Goal: Task Accomplishment & Management: Use online tool/utility

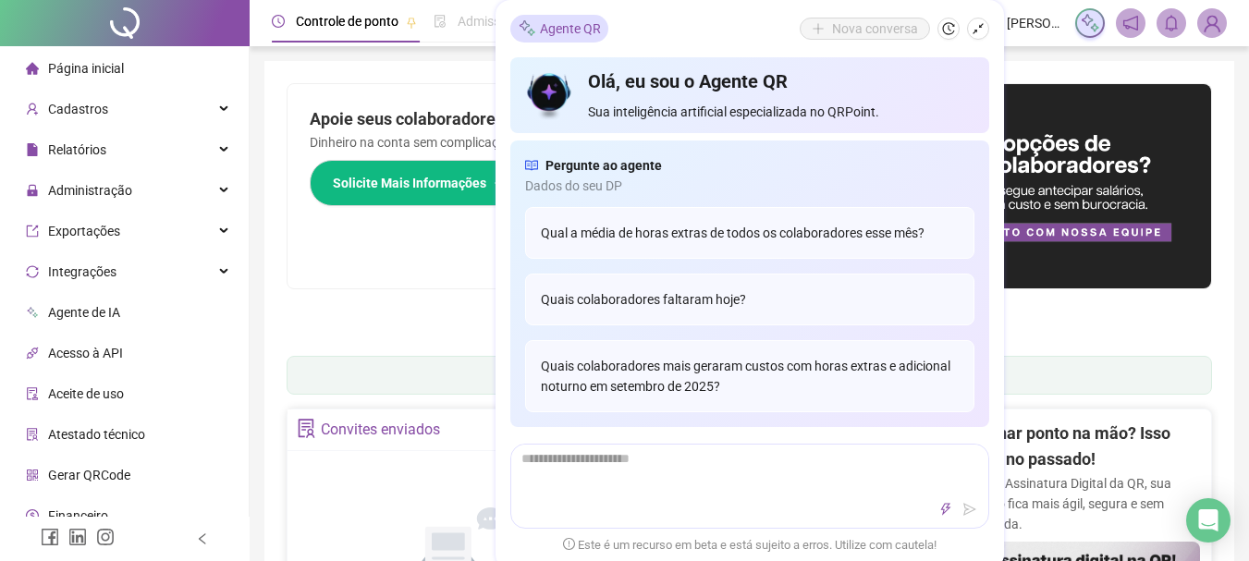
click at [114, 68] on span "Página inicial" at bounding box center [86, 68] width 76 height 15
click at [984, 31] on button "button" at bounding box center [978, 29] width 22 height 22
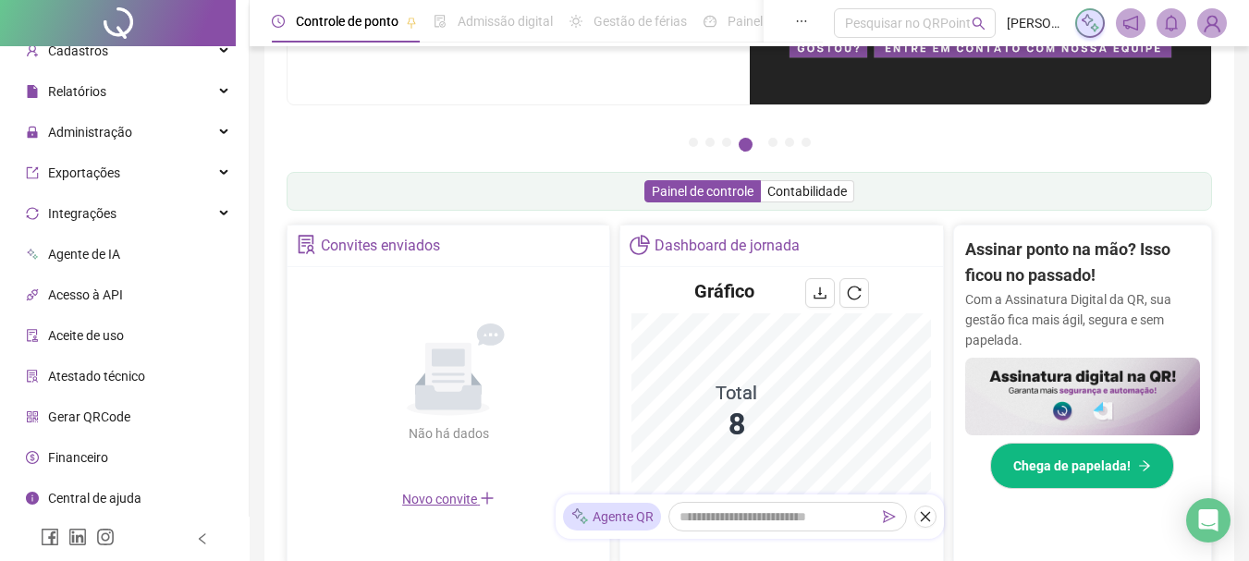
scroll to position [185, 0]
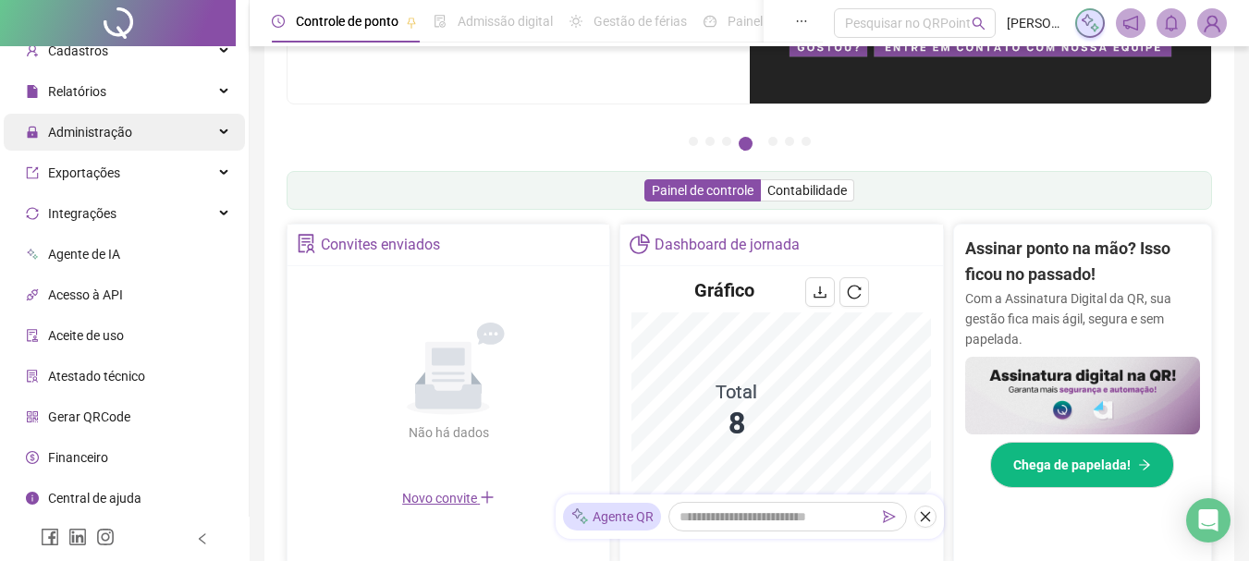
click at [112, 144] on span "Administração" at bounding box center [79, 132] width 106 height 37
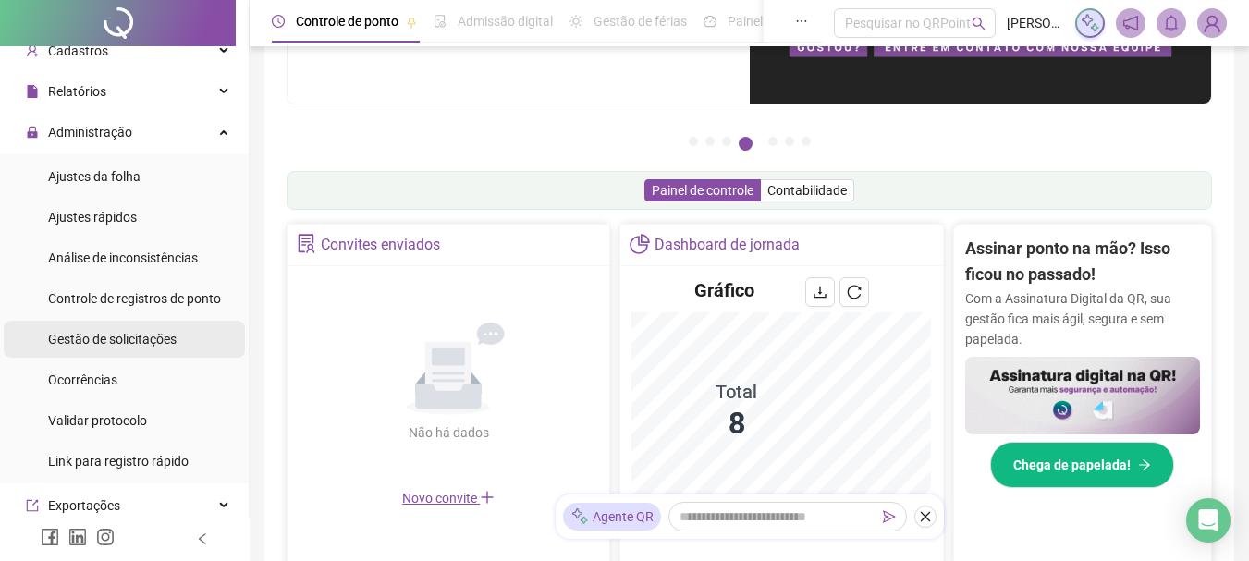
click at [126, 328] on div "Gestão de solicitações" at bounding box center [112, 339] width 128 height 37
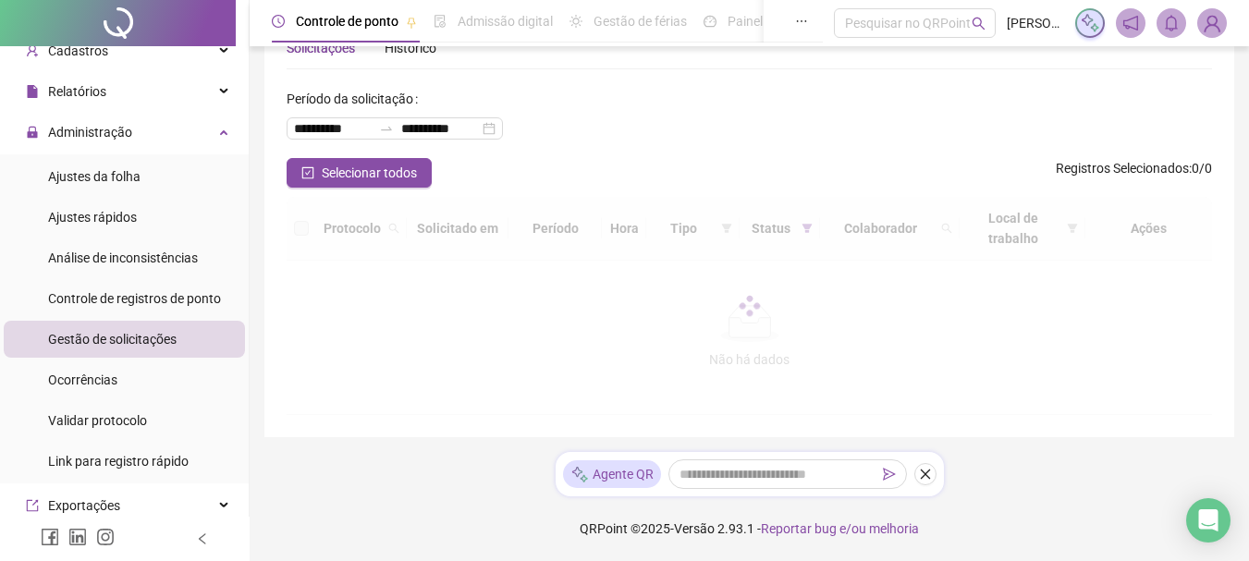
scroll to position [56, 0]
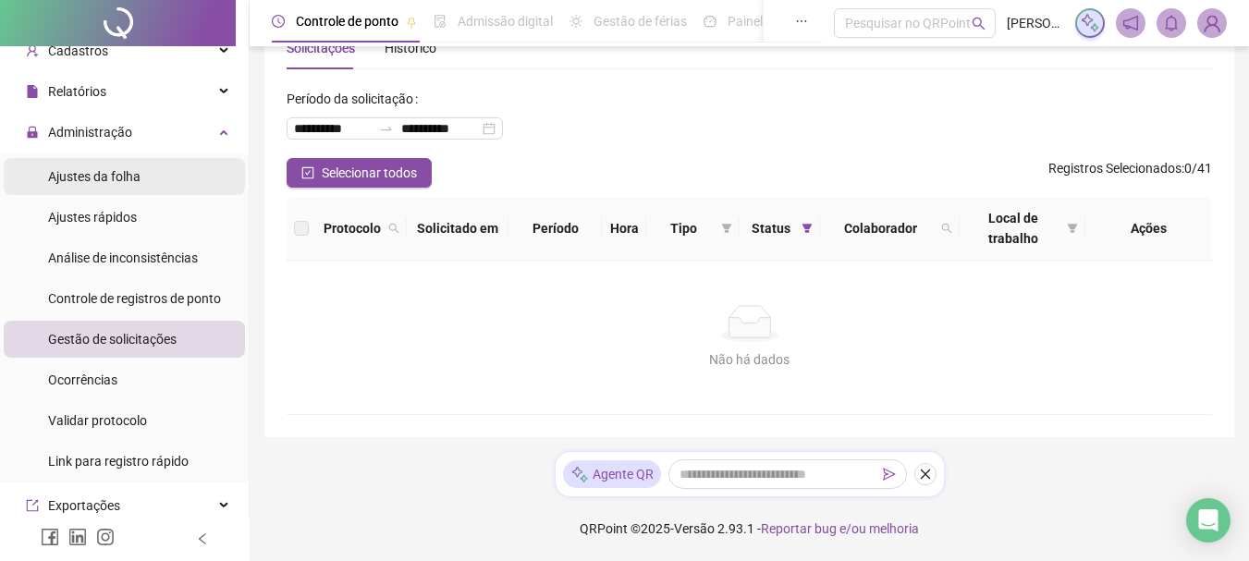
click at [150, 181] on li "Ajustes da folha" at bounding box center [124, 176] width 241 height 37
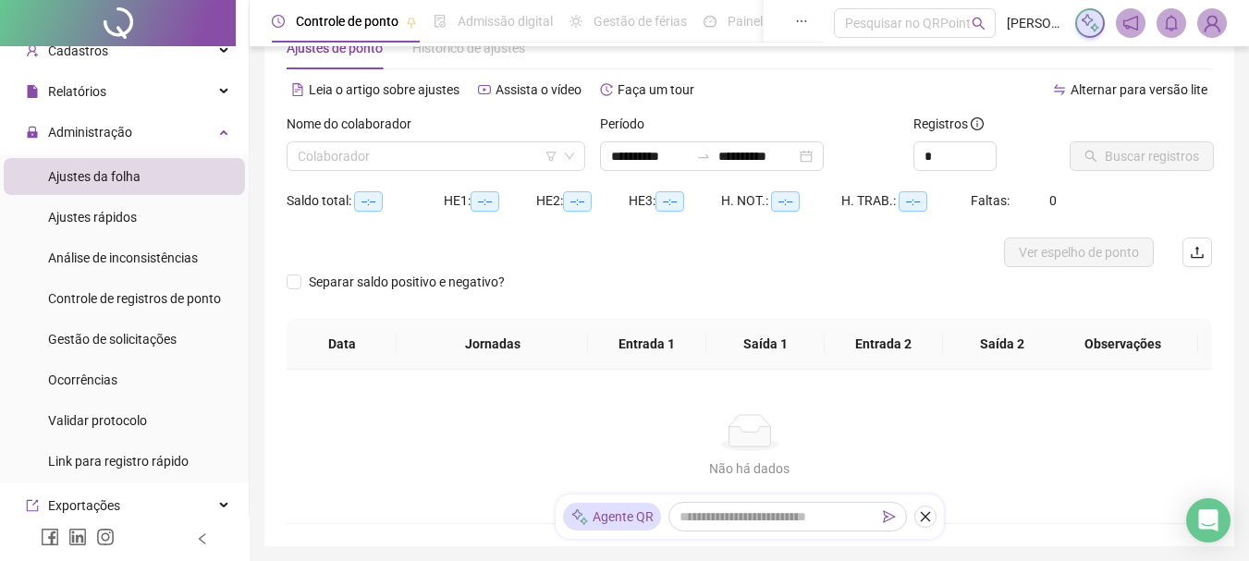
type input "**********"
click at [368, 169] on input "search" at bounding box center [428, 156] width 260 height 28
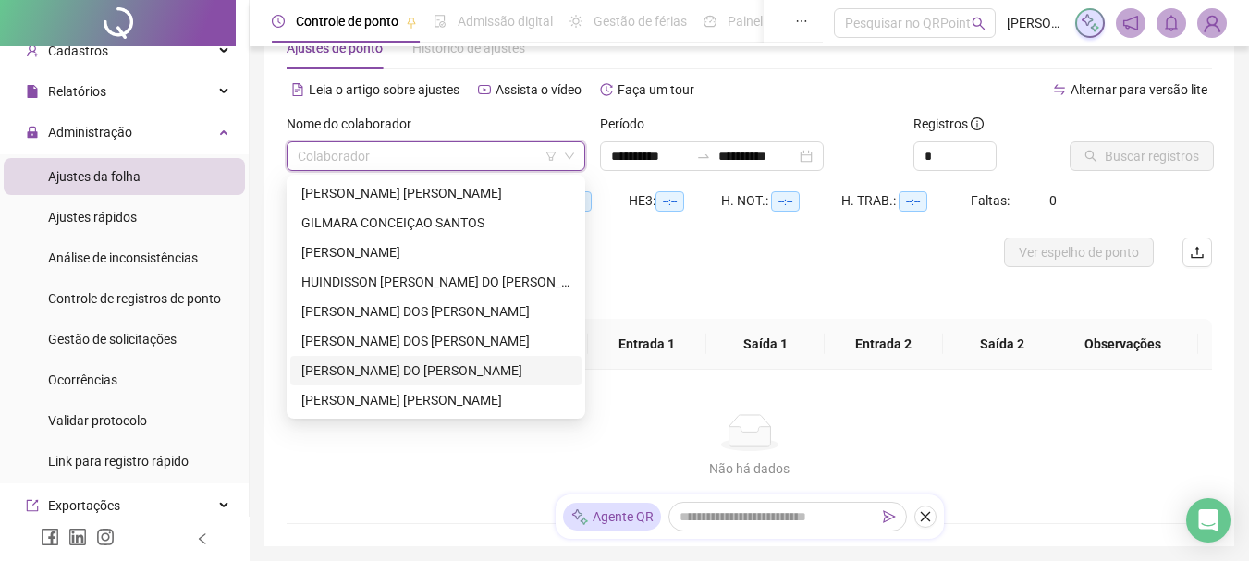
click at [369, 361] on div "[PERSON_NAME] DO [PERSON_NAME]" at bounding box center [435, 370] width 269 height 20
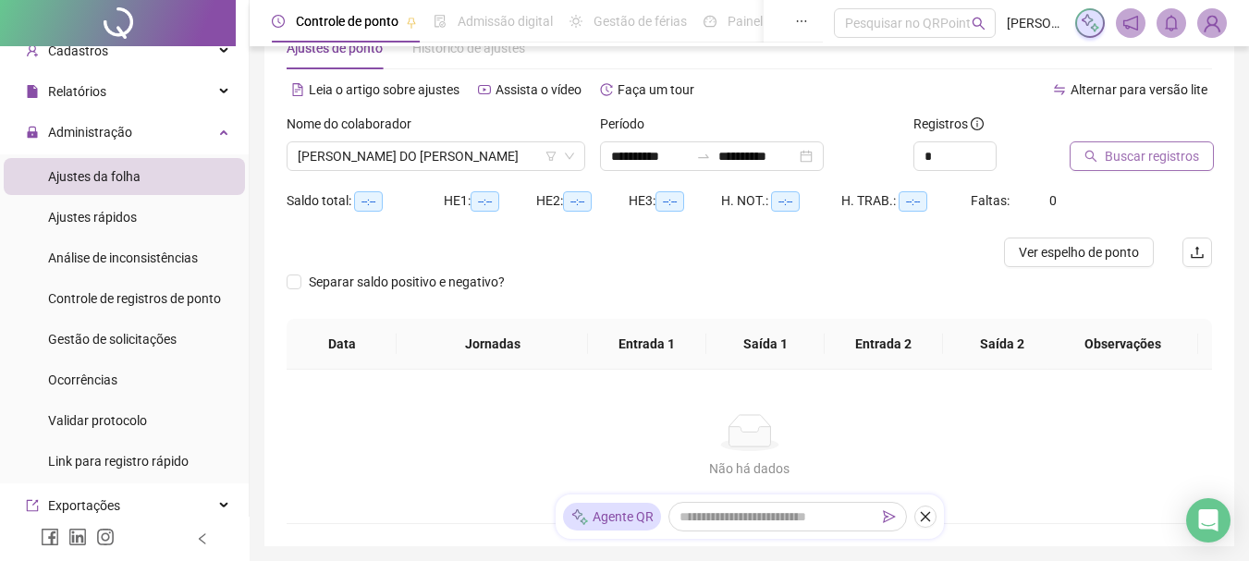
click at [1147, 152] on span "Buscar registros" at bounding box center [1151, 156] width 94 height 20
